Goal: Task Accomplishment & Management: Manage account settings

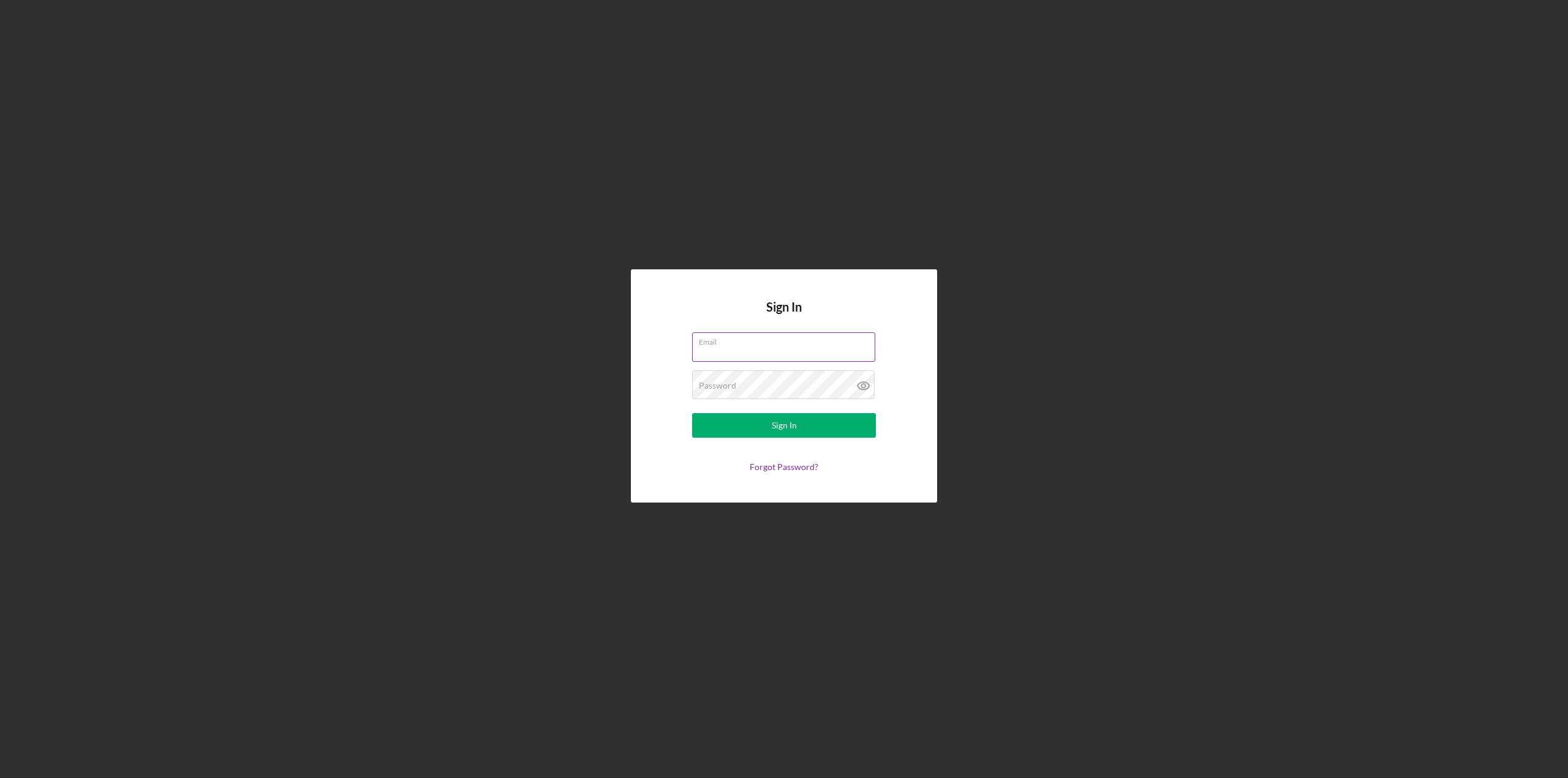
click at [714, 353] on input "Email" at bounding box center [783, 347] width 183 height 30
type input "[EMAIL_ADDRESS][DOMAIN_NAME]"
click at [815, 343] on div "Email [EMAIL_ADDRESS][DOMAIN_NAME]" at bounding box center [783, 348] width 183 height 31
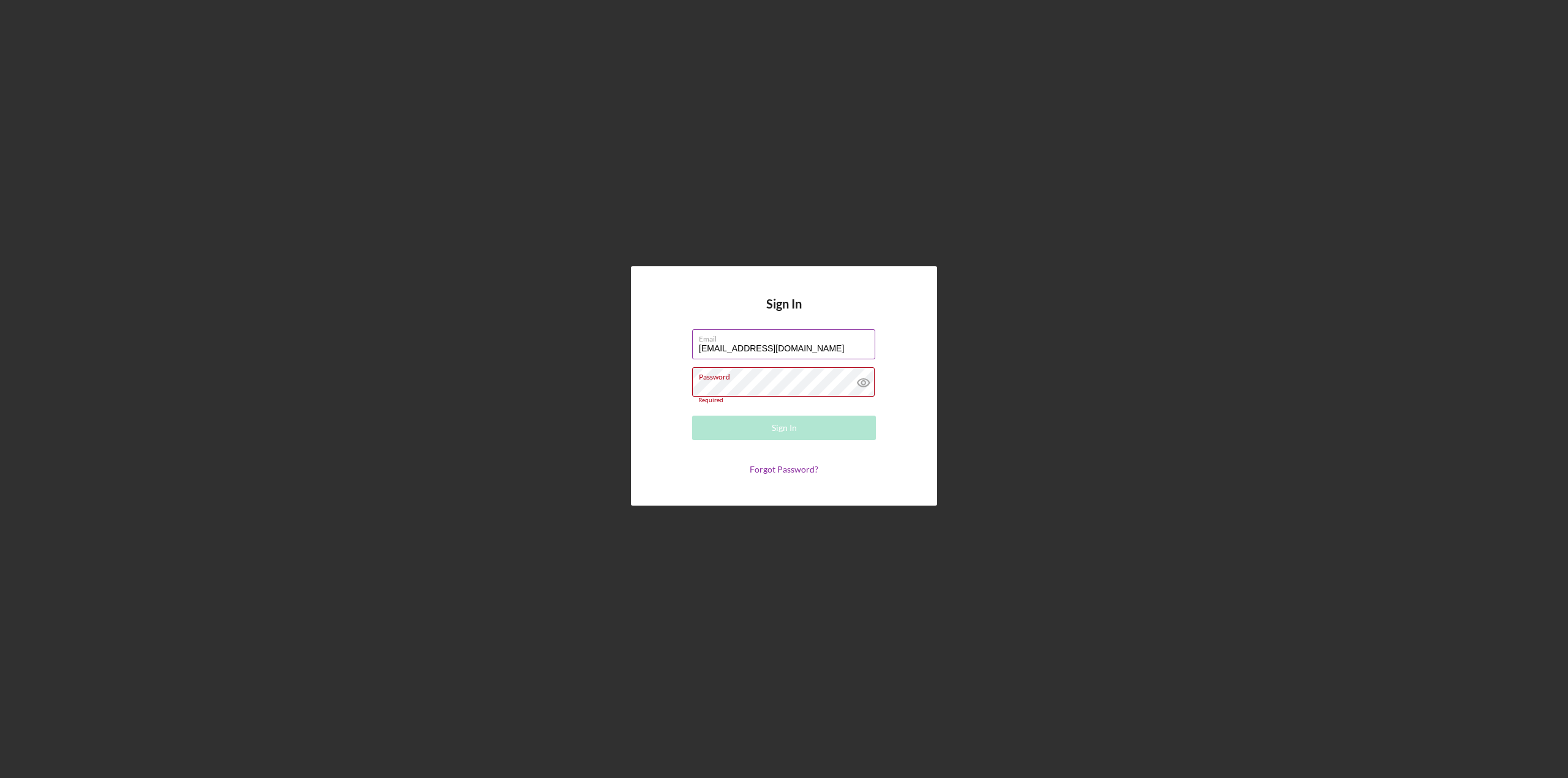
drag, startPoint x: 852, startPoint y: 342, endPoint x: 845, endPoint y: 344, distance: 7.3
click at [852, 342] on label "Email" at bounding box center [787, 337] width 177 height 13
click at [852, 342] on input "[EMAIL_ADDRESS][DOMAIN_NAME]" at bounding box center [783, 343] width 183 height 30
drag, startPoint x: 841, startPoint y: 346, endPoint x: 710, endPoint y: 344, distance: 131.0
click at [710, 344] on input "[EMAIL_ADDRESS][DOMAIN_NAME]" at bounding box center [783, 343] width 183 height 30
